Goal: Task Accomplishment & Management: Use online tool/utility

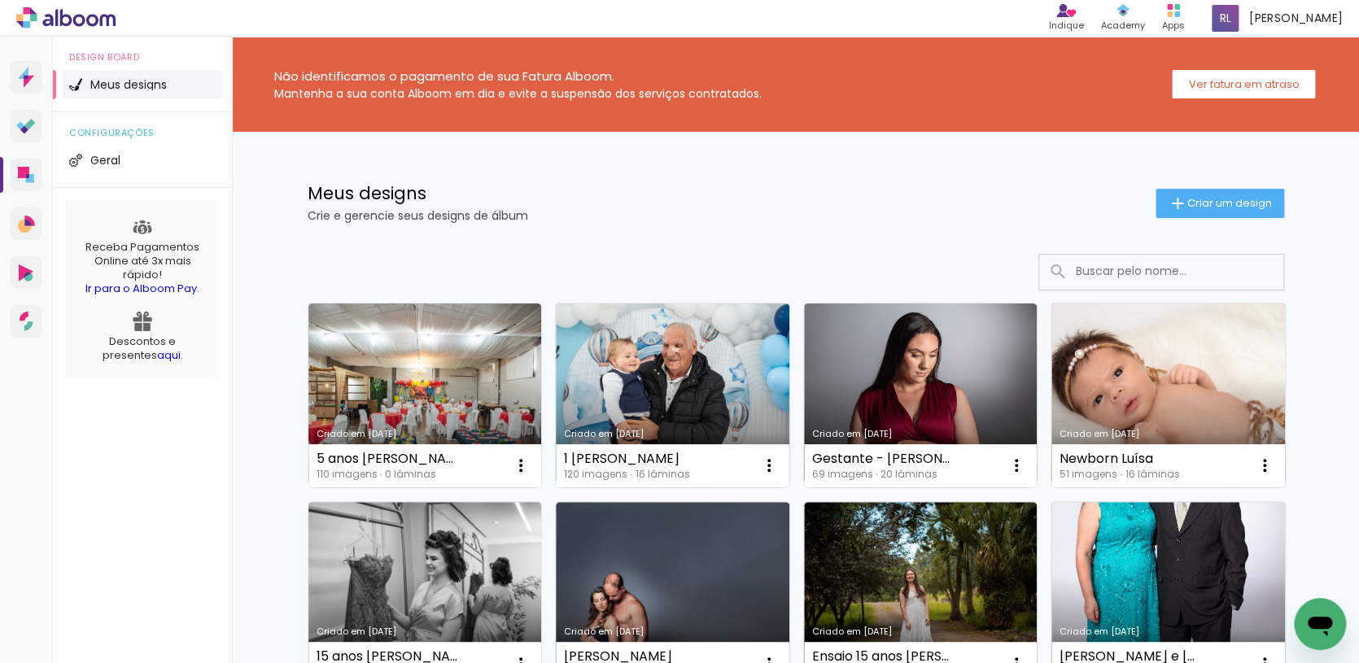
click at [932, 377] on link "Criado em [DATE]" at bounding box center [921, 395] width 234 height 184
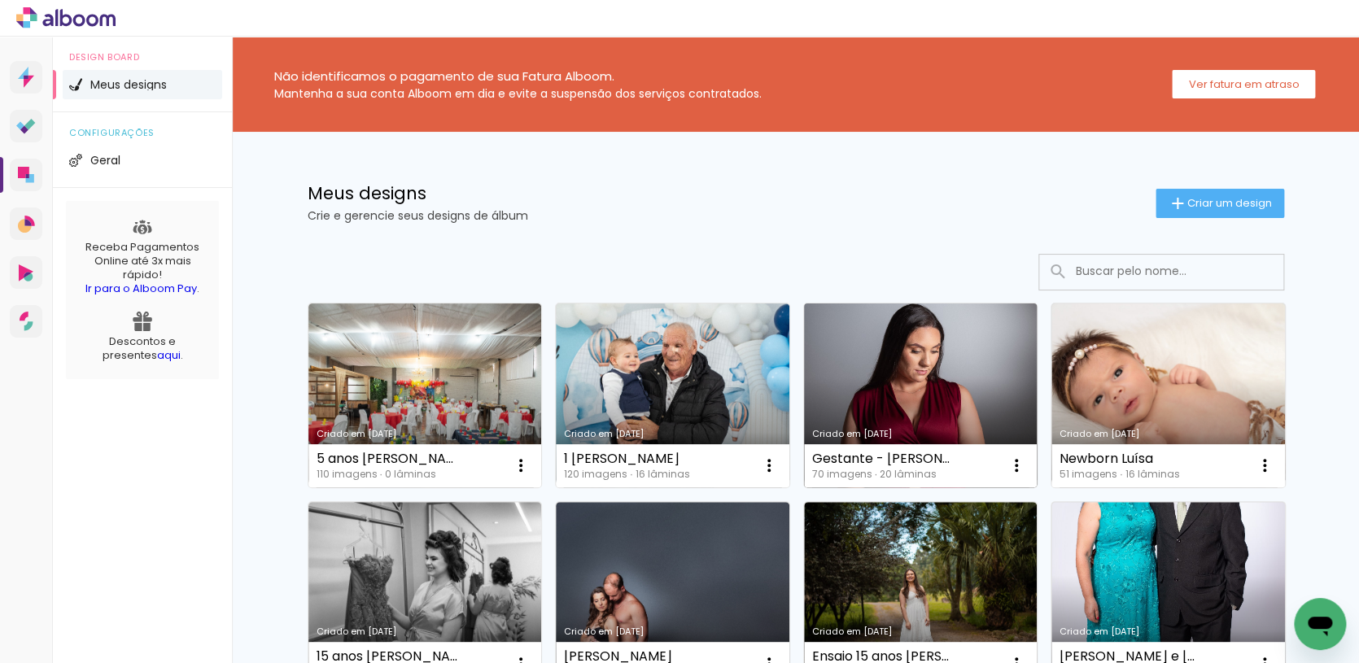
click at [928, 365] on link "Criado em [DATE]" at bounding box center [921, 395] width 234 height 184
